Goal: Navigation & Orientation: Find specific page/section

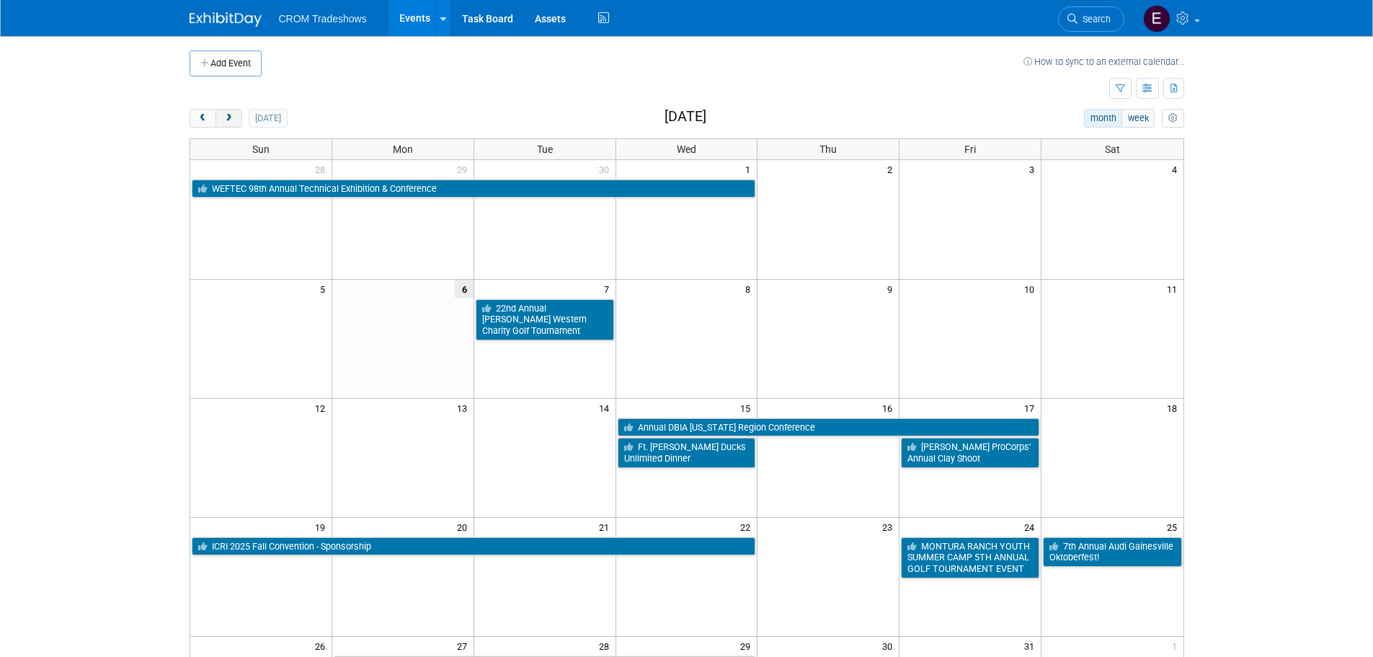
click at [239, 115] on button "next" at bounding box center [228, 118] width 27 height 19
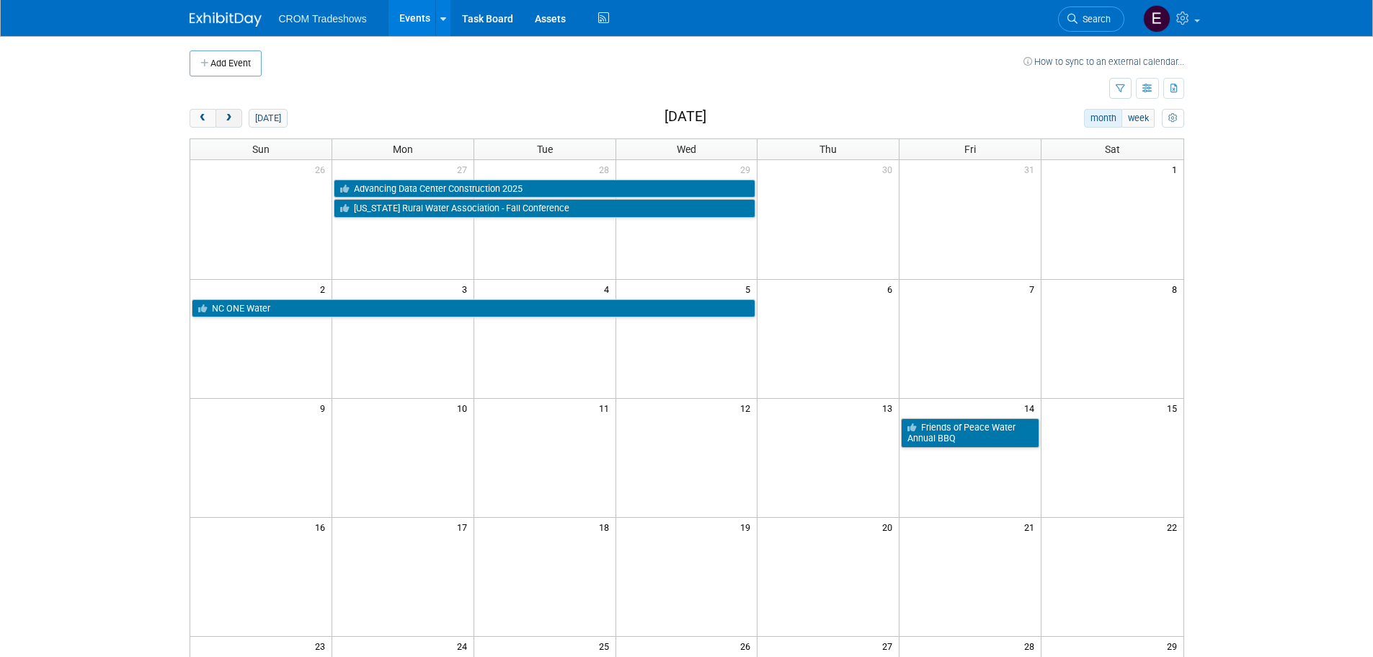
click at [224, 115] on span "next" at bounding box center [228, 118] width 11 height 9
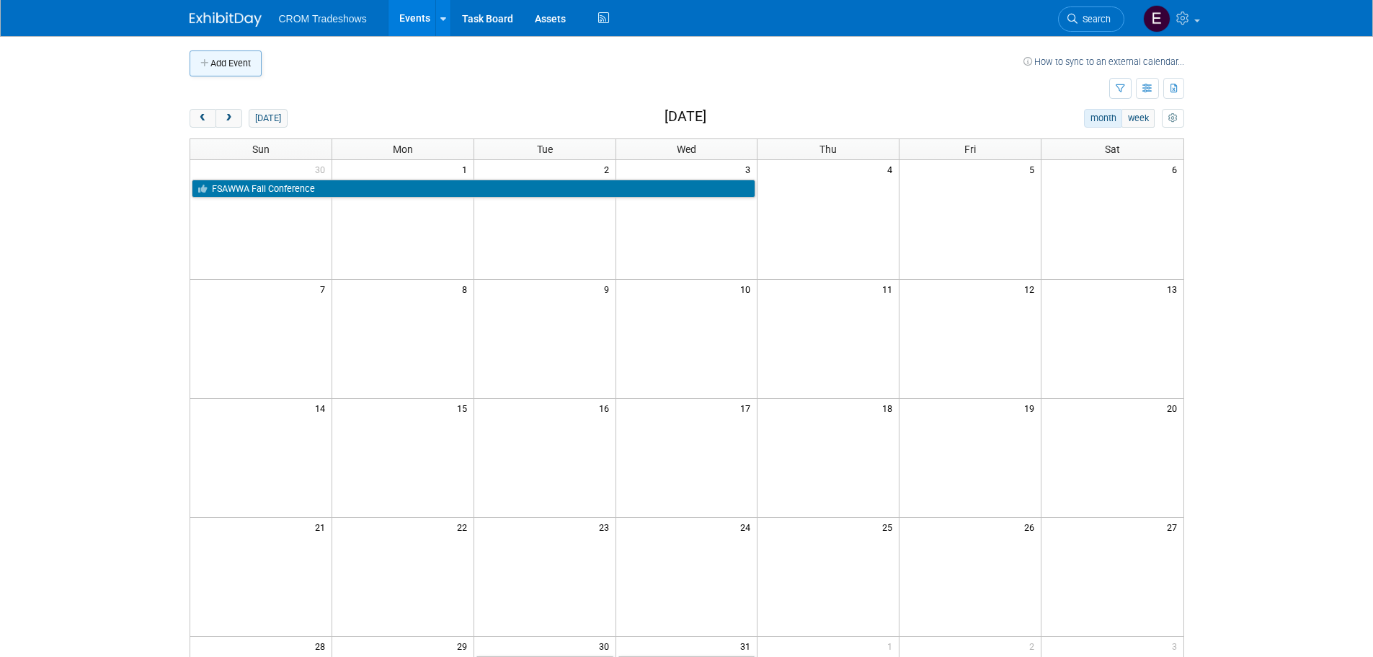
click at [225, 64] on button "Add Event" at bounding box center [226, 63] width 72 height 26
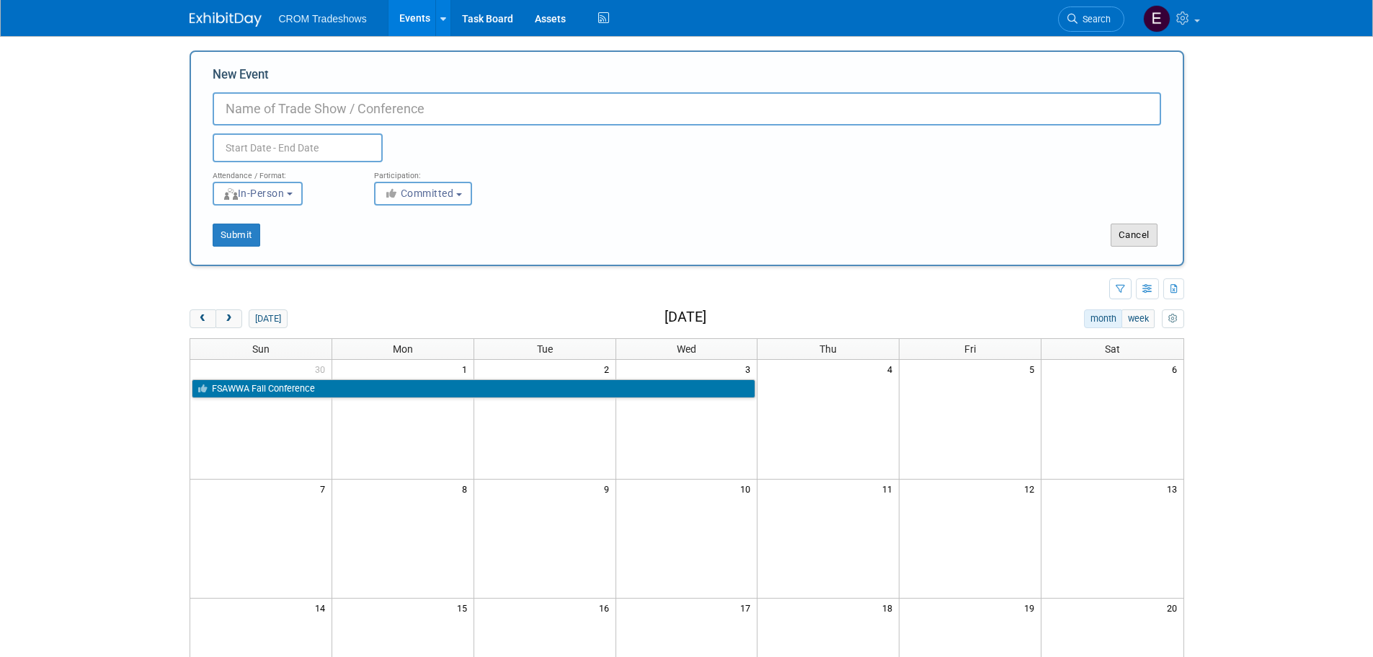
click at [1147, 237] on button "Cancel" at bounding box center [1134, 234] width 47 height 23
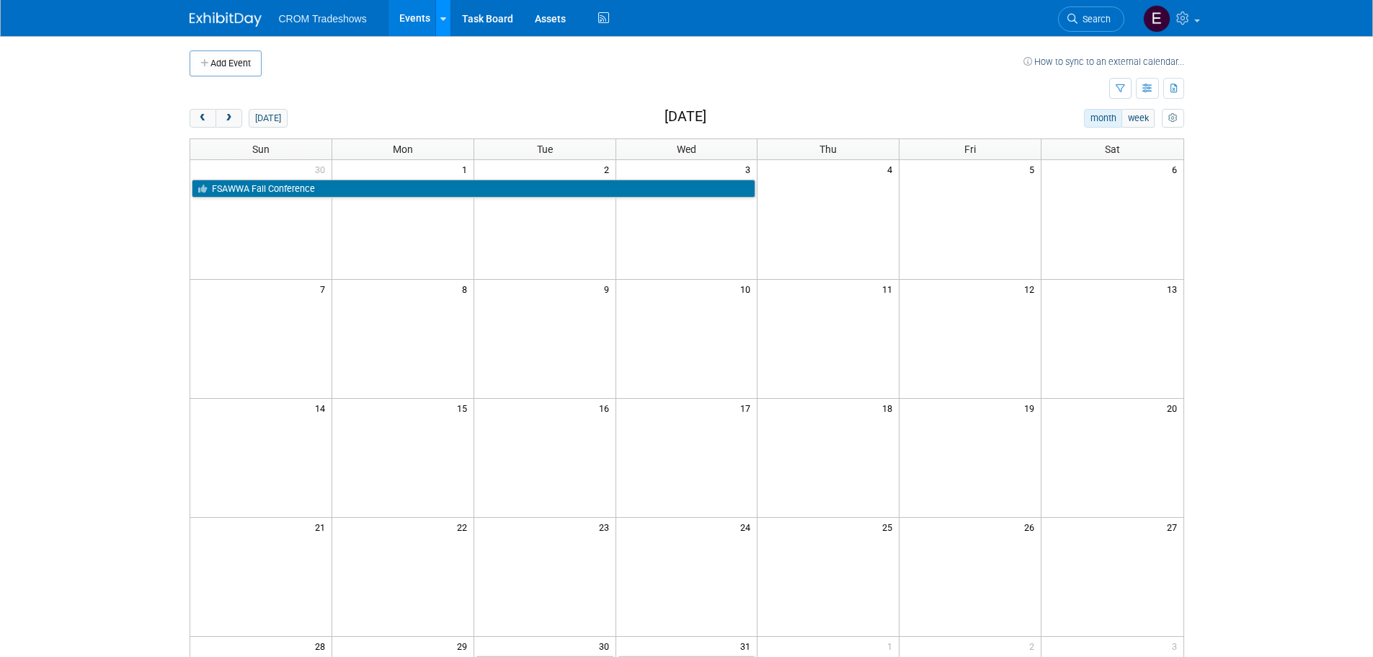
click at [448, 26] on link at bounding box center [442, 18] width 15 height 36
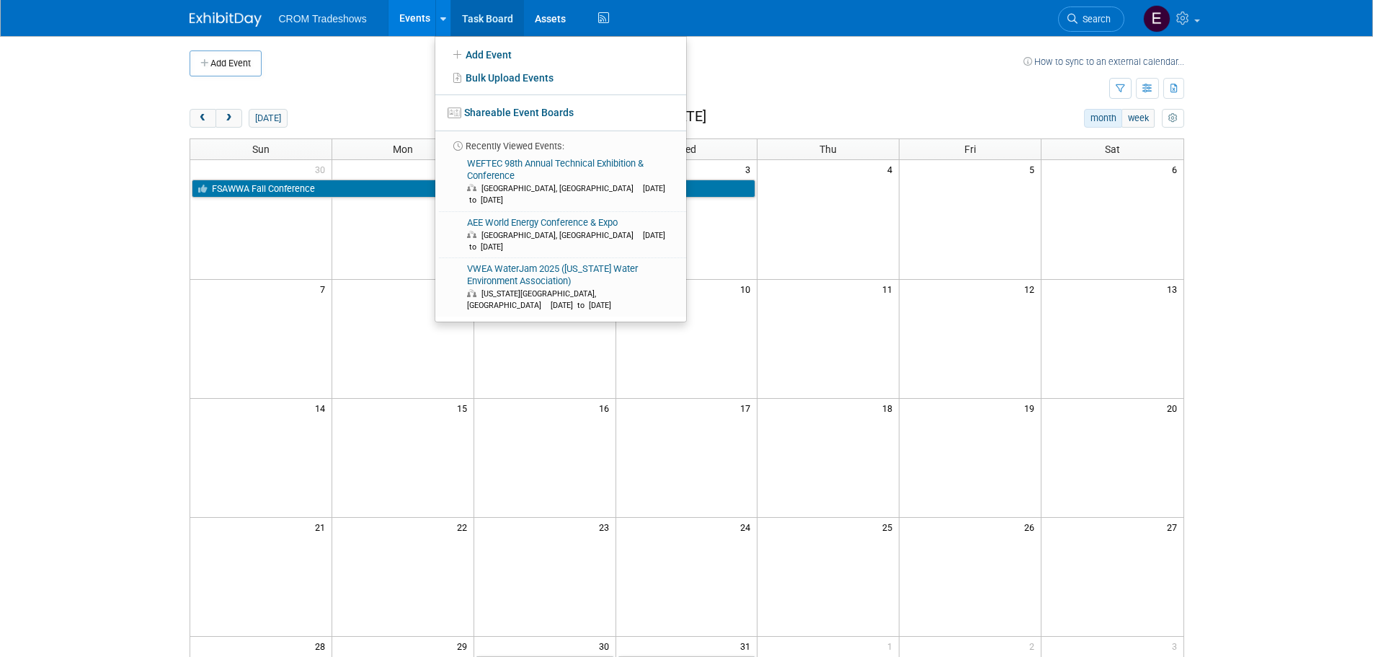
click at [496, 18] on link "Task Board" at bounding box center [487, 18] width 73 height 36
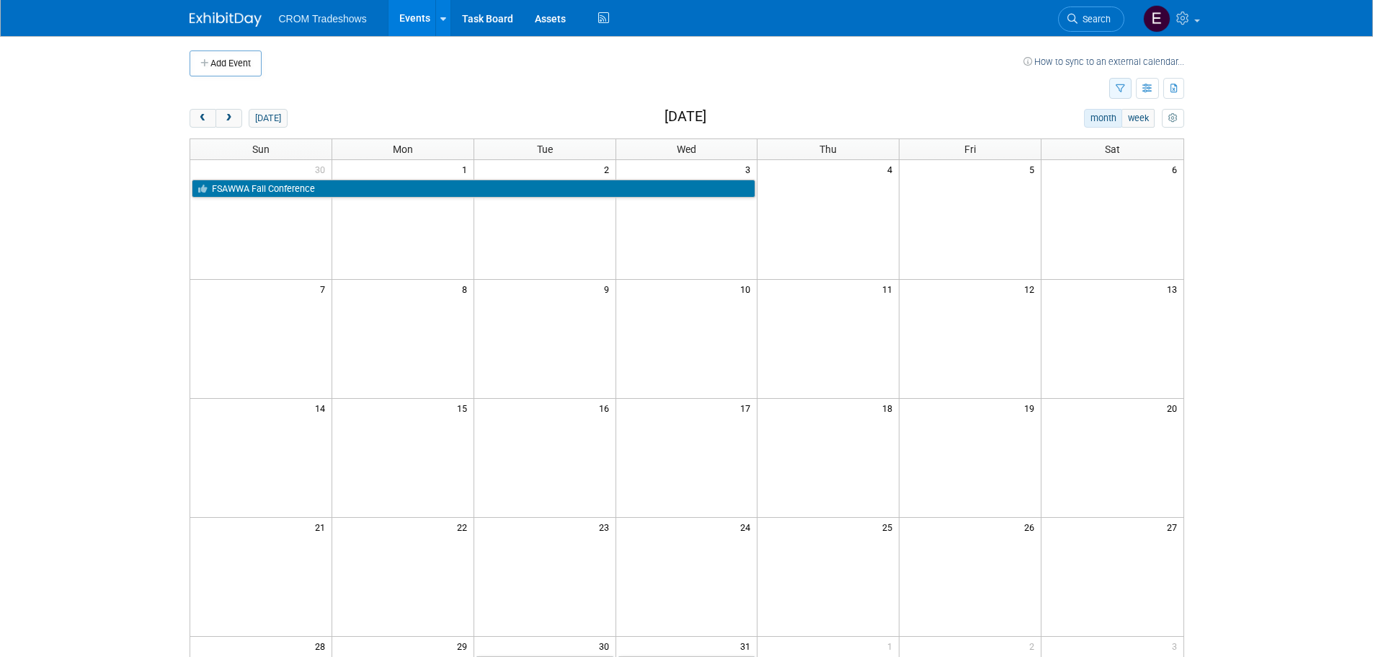
click at [1120, 88] on icon "button" at bounding box center [1120, 88] width 9 height 9
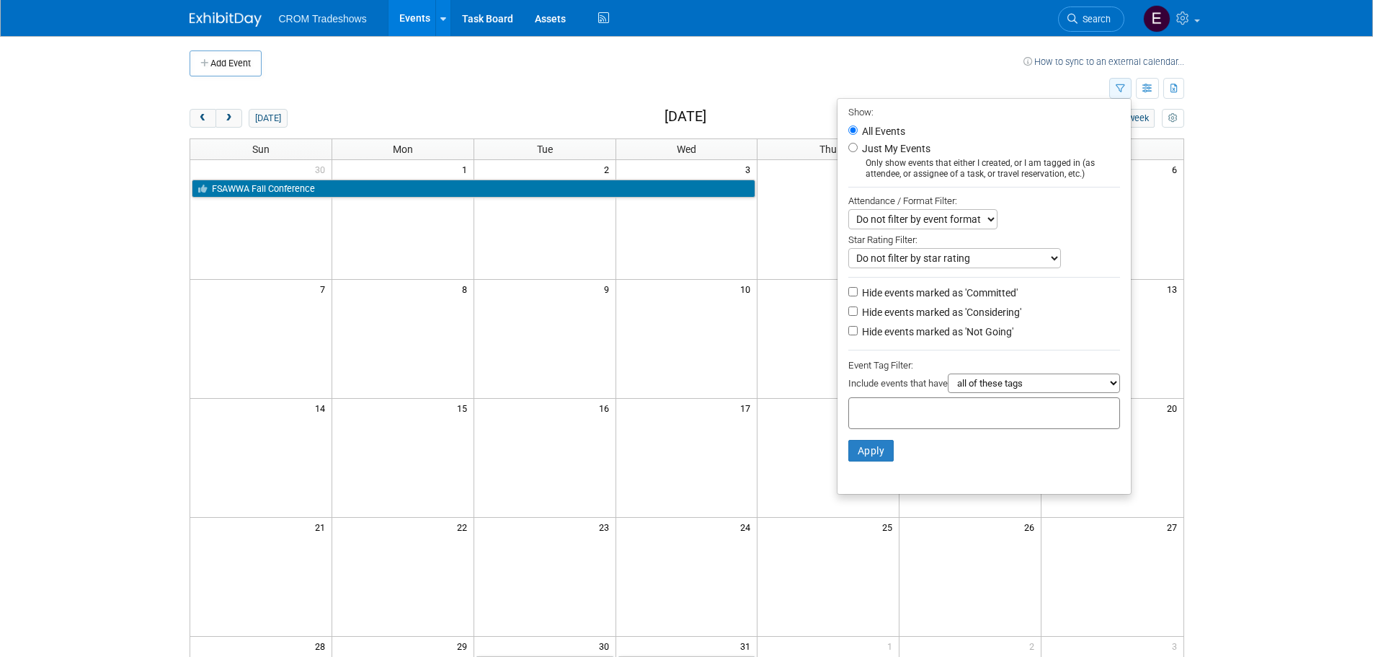
click at [1120, 88] on icon "button" at bounding box center [1120, 88] width 9 height 9
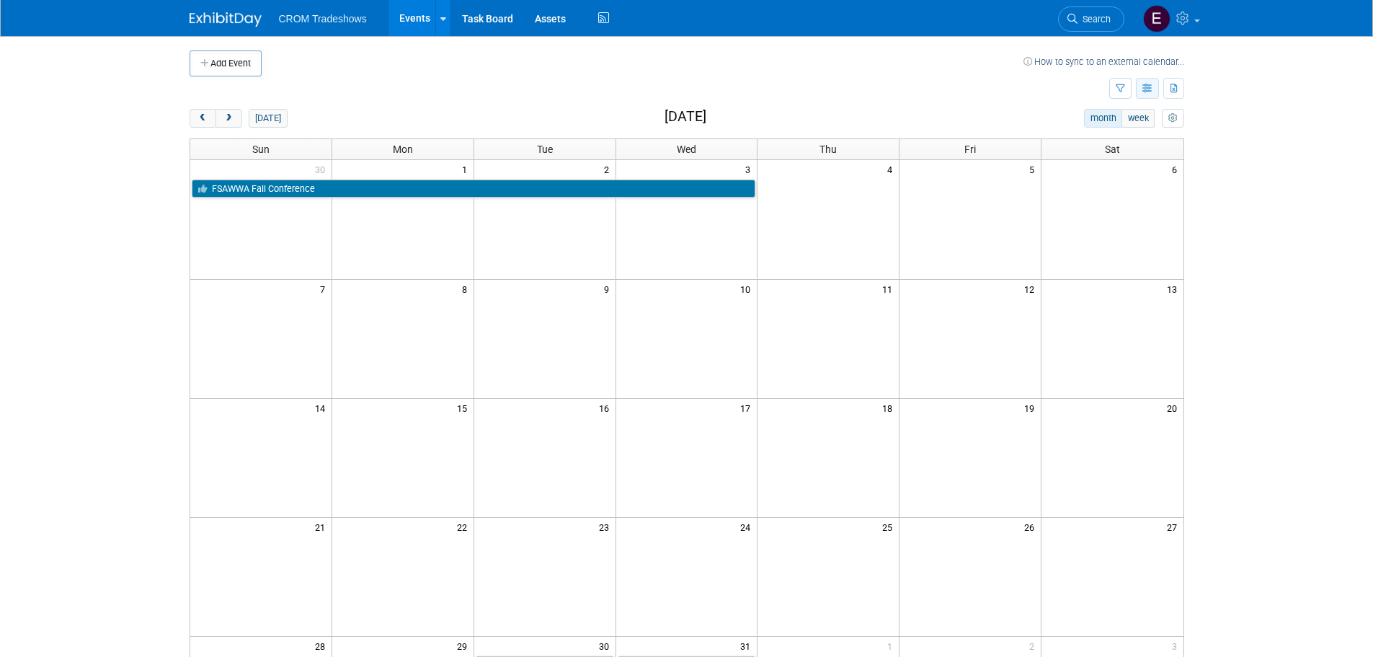
click at [1144, 90] on icon "button" at bounding box center [1147, 88] width 11 height 9
click at [1104, 132] on link "List View" at bounding box center [1086, 138] width 121 height 20
